Goal: Navigation & Orientation: Understand site structure

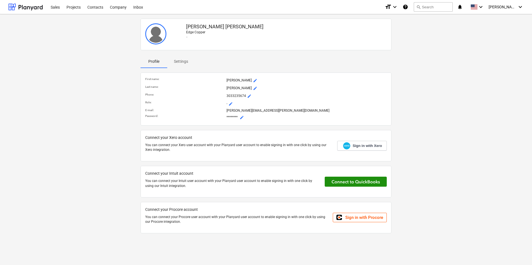
click at [351, 178] on button at bounding box center [356, 182] width 62 height 10
click at [189, 61] on span "Settings" at bounding box center [181, 61] width 28 height 9
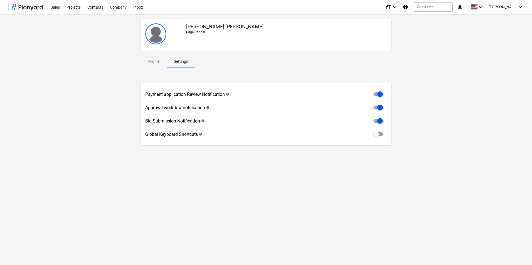
click at [156, 61] on p "Profile" at bounding box center [153, 62] width 13 height 6
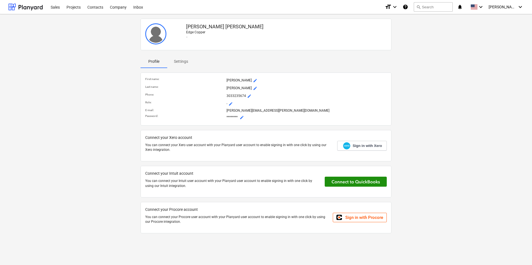
click at [354, 182] on button at bounding box center [356, 182] width 62 height 10
click at [83, 29] on div "[PERSON_NAME] Edge Copper - Profile Settings First name : [PERSON_NAME] Last na…" at bounding box center [266, 128] width 520 height 224
click at [57, 7] on div "Sales" at bounding box center [55, 7] width 16 height 14
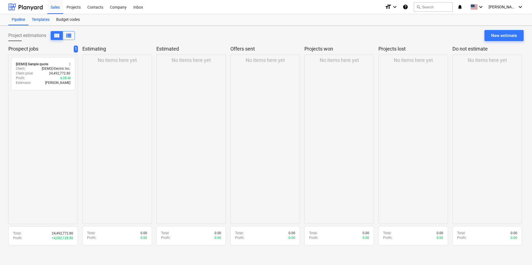
click at [40, 20] on div "Templates" at bounding box center [40, 19] width 24 height 11
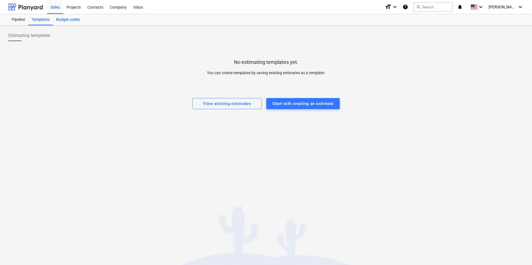
click at [70, 23] on div "Budget codes" at bounding box center [68, 19] width 30 height 11
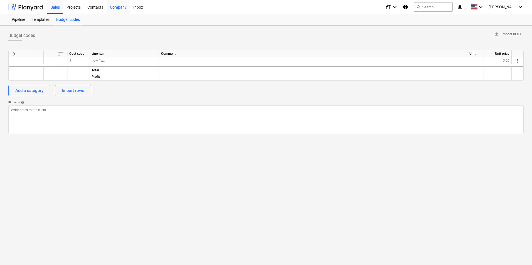
click at [117, 9] on div "Company" at bounding box center [118, 7] width 23 height 14
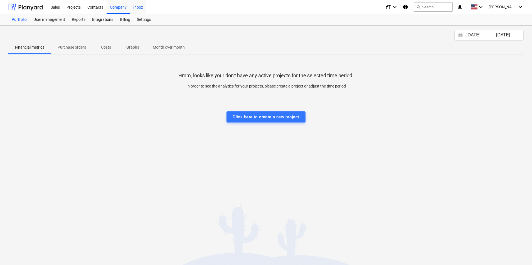
click at [137, 9] on div "Inbox" at bounding box center [138, 7] width 16 height 14
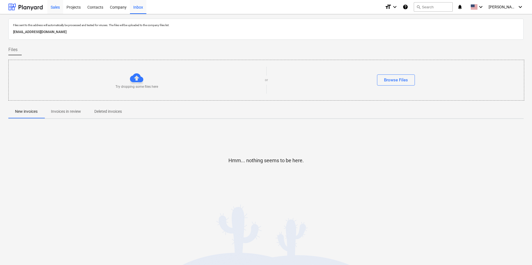
click at [51, 5] on div "Sales" at bounding box center [55, 7] width 16 height 14
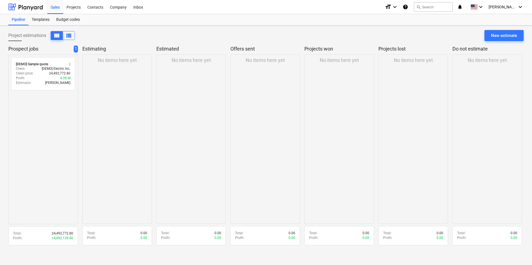
click at [106, 36] on div "Project estimations view_column view_list New estimate" at bounding box center [265, 38] width 515 height 16
click at [72, 17] on div "Budget codes" at bounding box center [68, 19] width 30 height 11
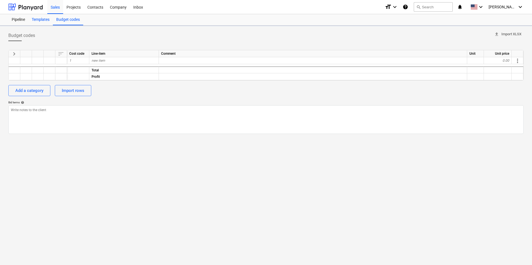
type textarea "x"
click at [34, 22] on div "Templates" at bounding box center [40, 19] width 24 height 11
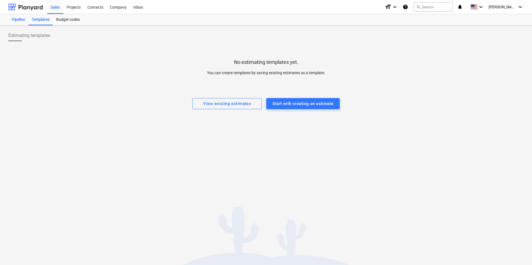
click at [27, 23] on div "Pipeline" at bounding box center [18, 19] width 20 height 11
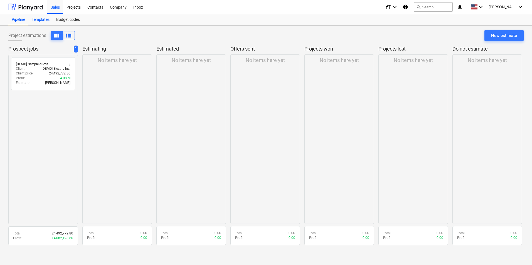
click at [47, 16] on div "Templates" at bounding box center [40, 19] width 24 height 11
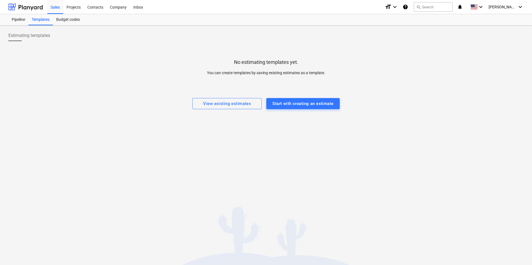
click at [135, 110] on div "Estimating templates No estimating templates yet. You can create templates by s…" at bounding box center [266, 146] width 532 height 240
click at [510, 9] on span "[PERSON_NAME]" at bounding box center [503, 7] width 28 height 4
click at [506, 18] on div "Settings" at bounding box center [506, 21] width 33 height 9
